Goal: Register for event/course

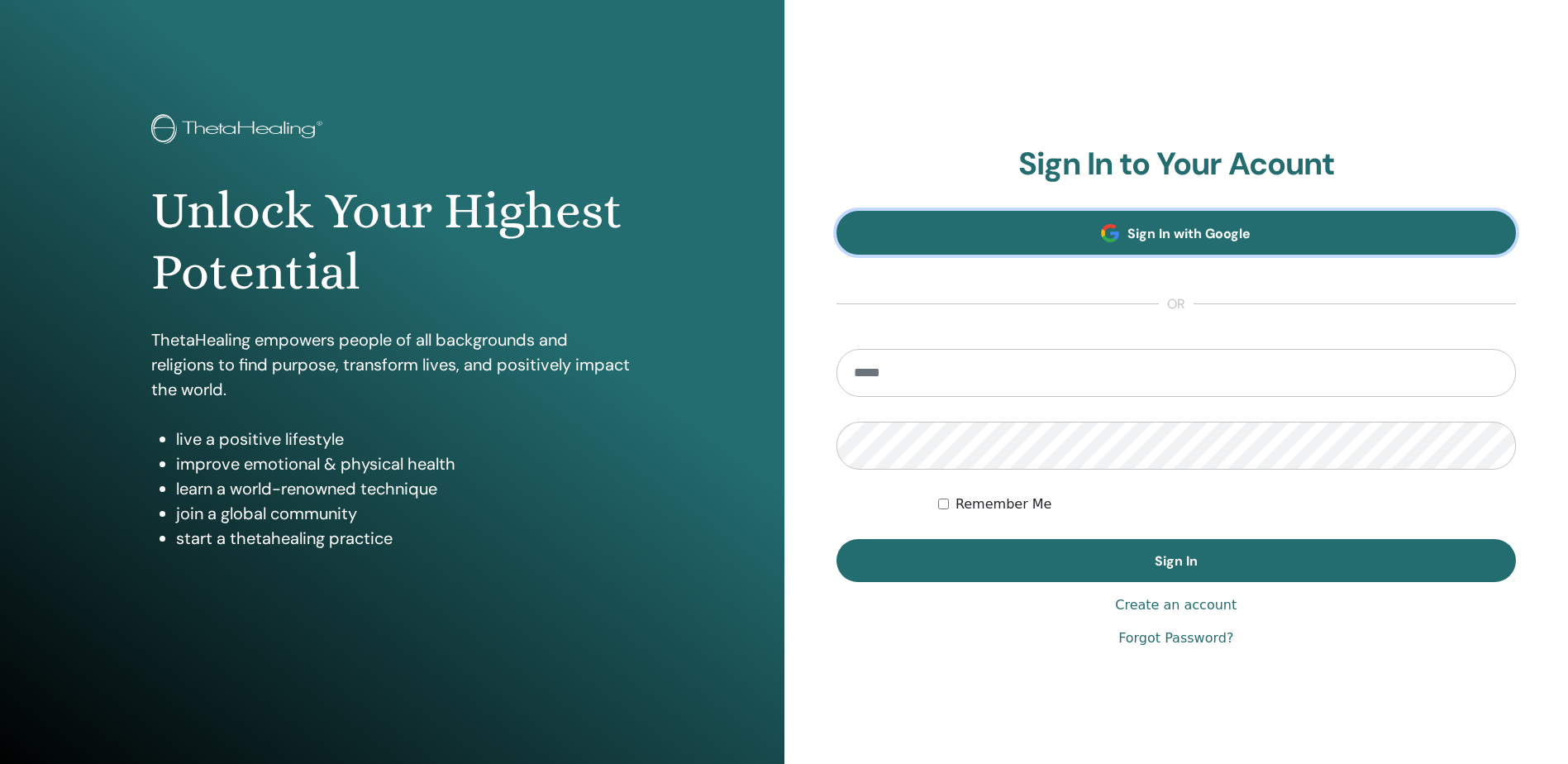
click at [1220, 234] on span "Sign In with Google" at bounding box center [1188, 234] width 123 height 17
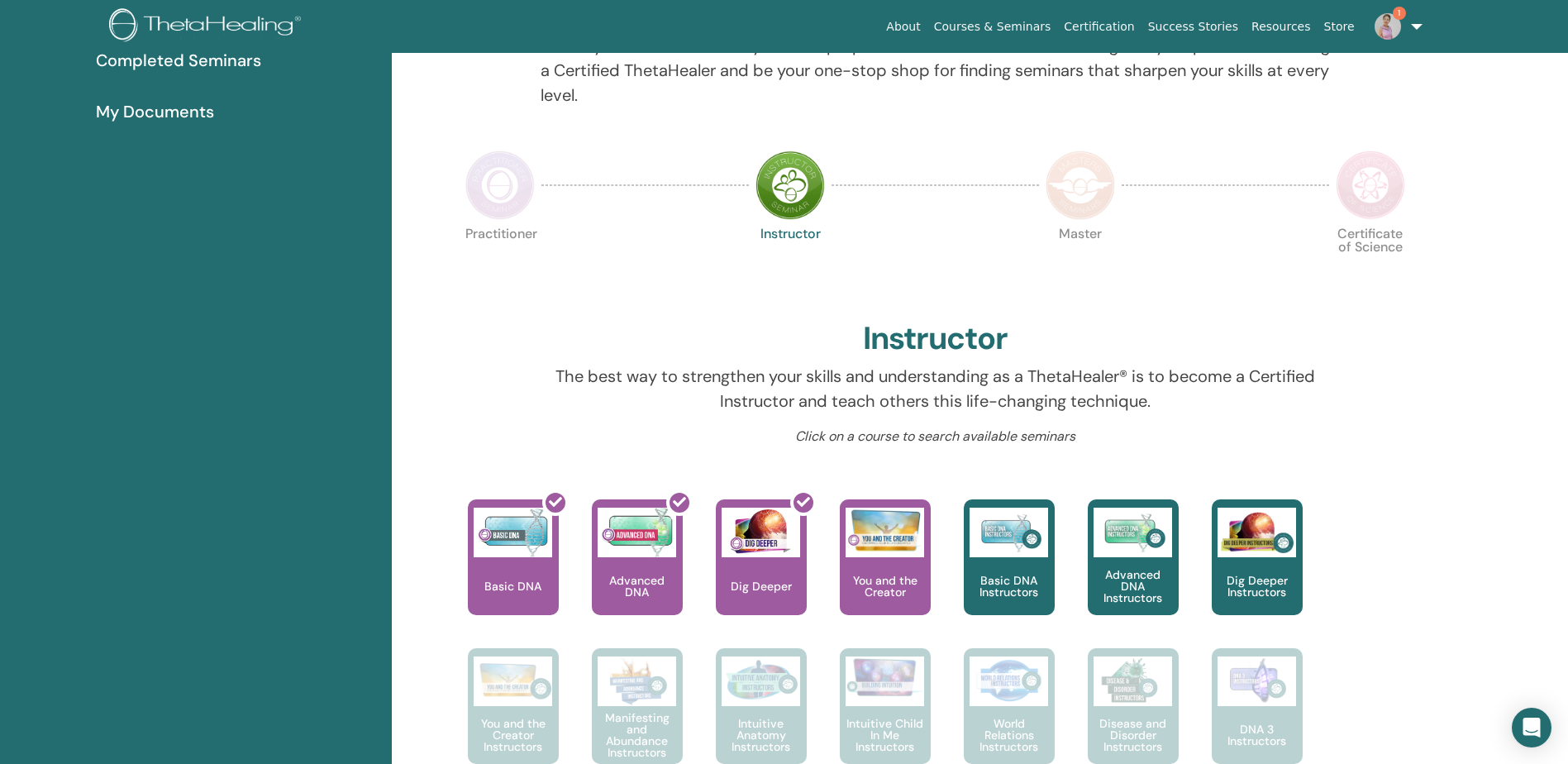
scroll to position [292, 0]
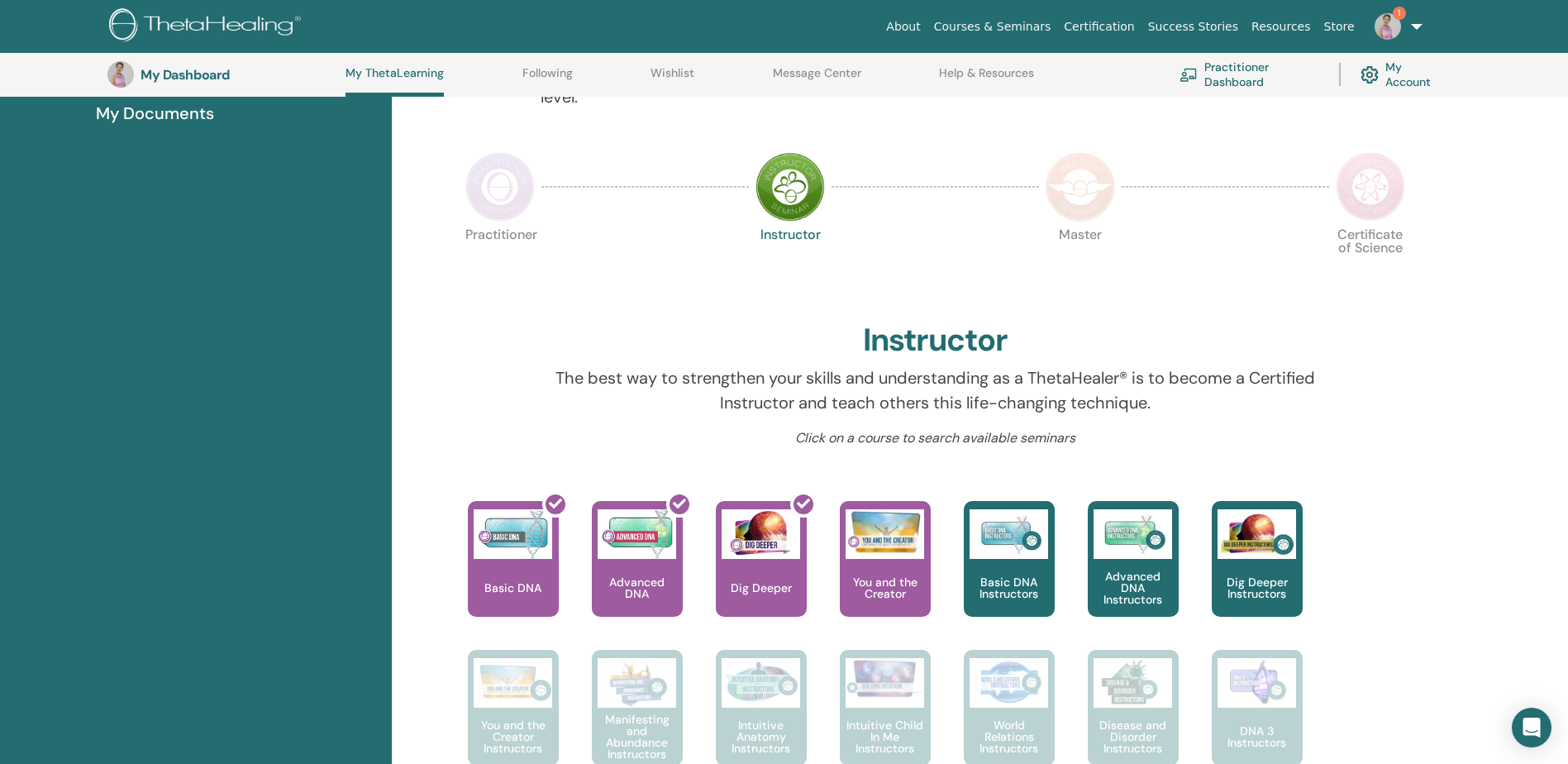
click at [1399, 73] on link "My Account" at bounding box center [1401, 74] width 84 height 37
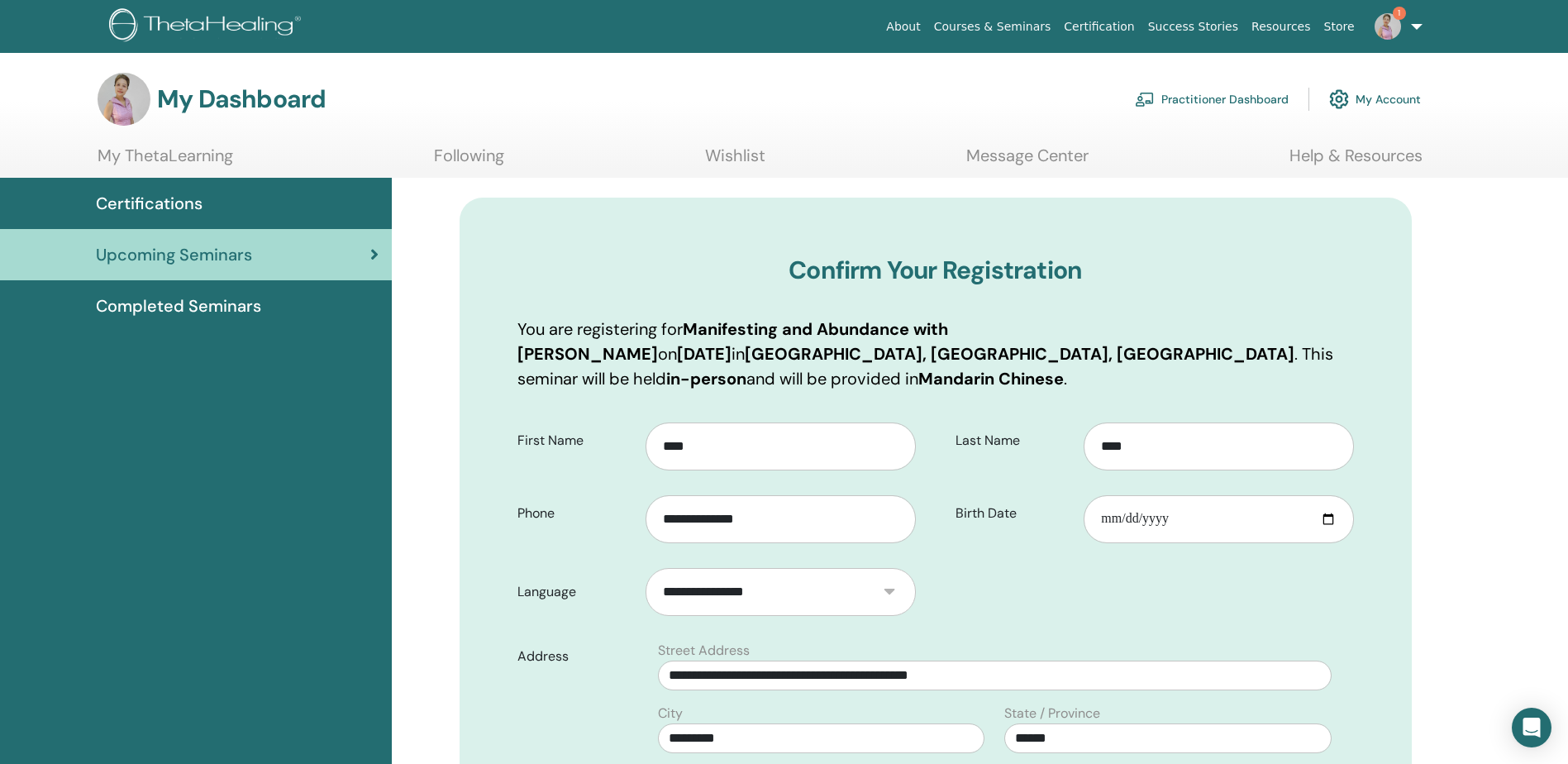
click at [1048, 579] on form "**********" at bounding box center [935, 770] width 861 height 718
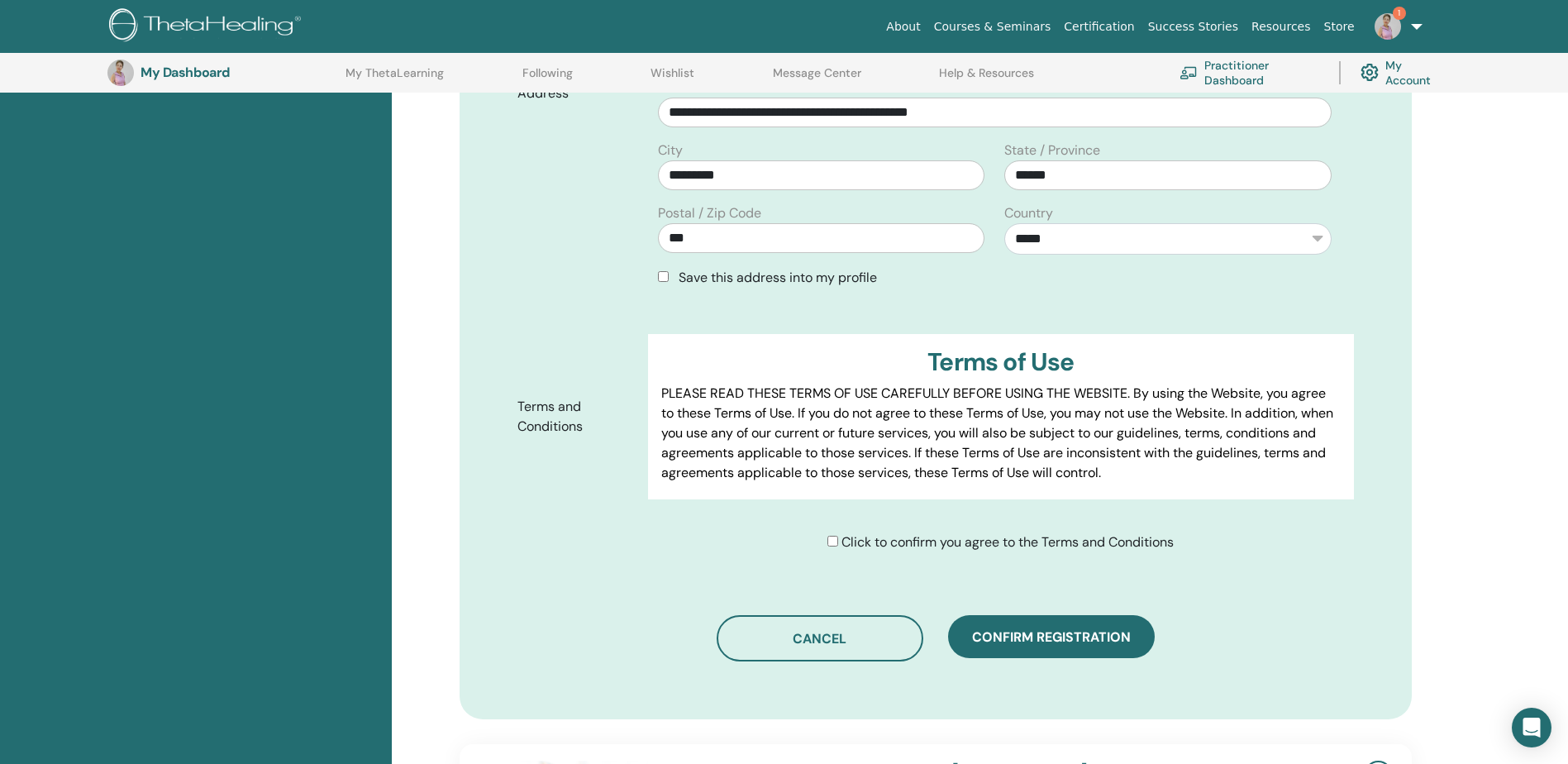
scroll to position [618, 0]
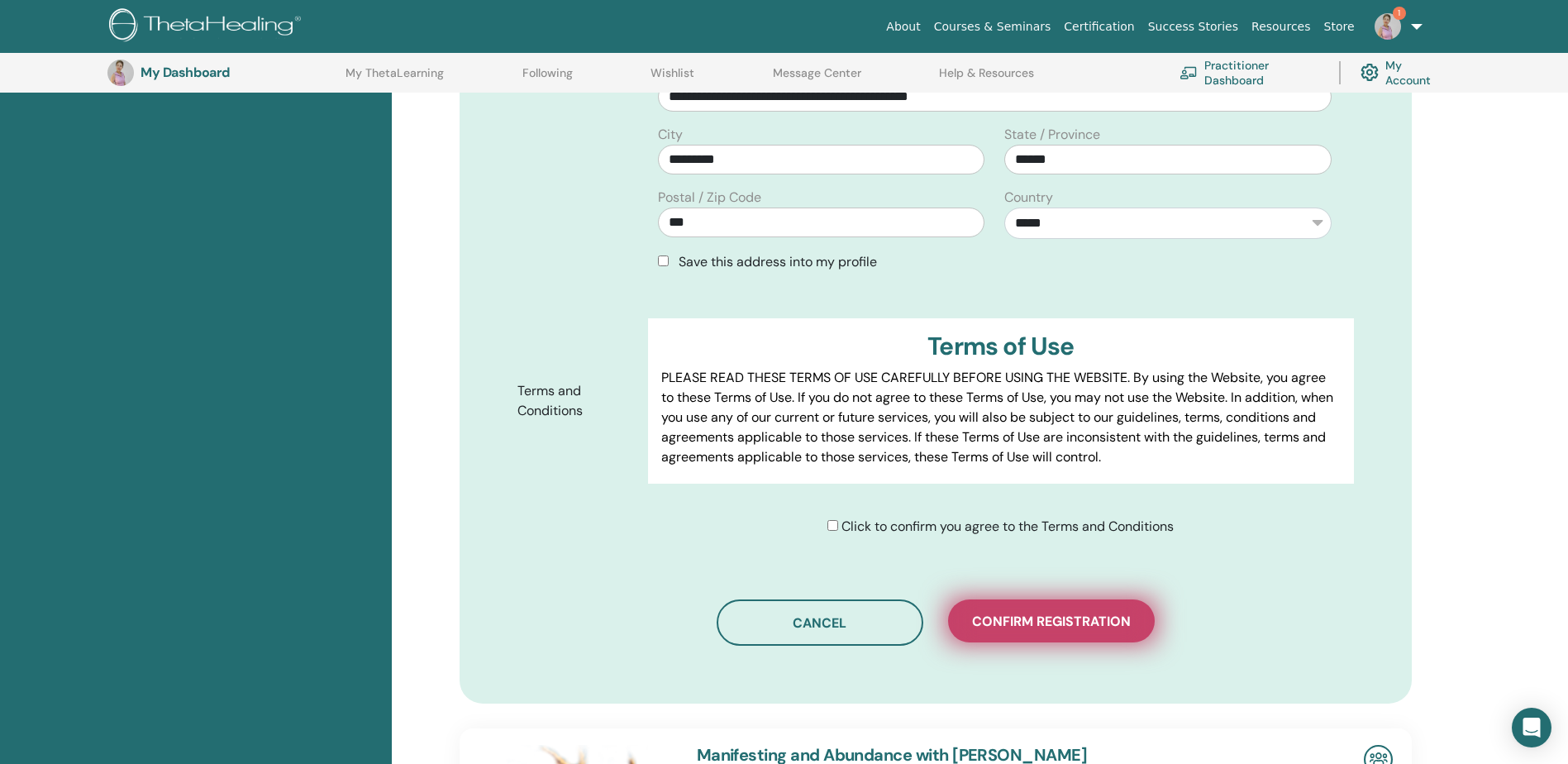
click at [1060, 610] on button "Confirm registration" at bounding box center [1050, 621] width 206 height 43
